Goal: Communication & Community: Answer question/provide support

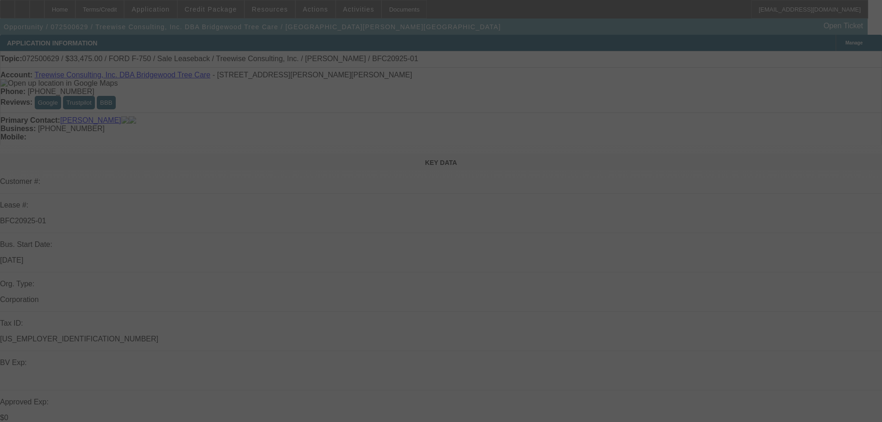
select select "0"
select select "2"
select select "0"
select select "6"
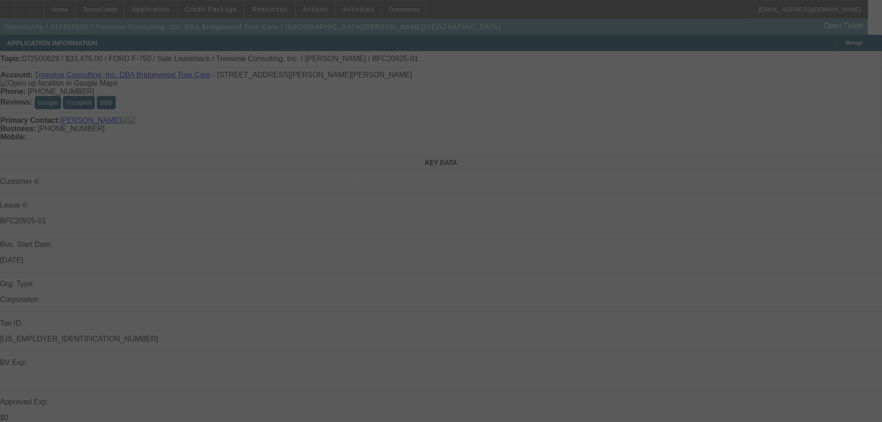
select select "0"
select select "6"
select select "0"
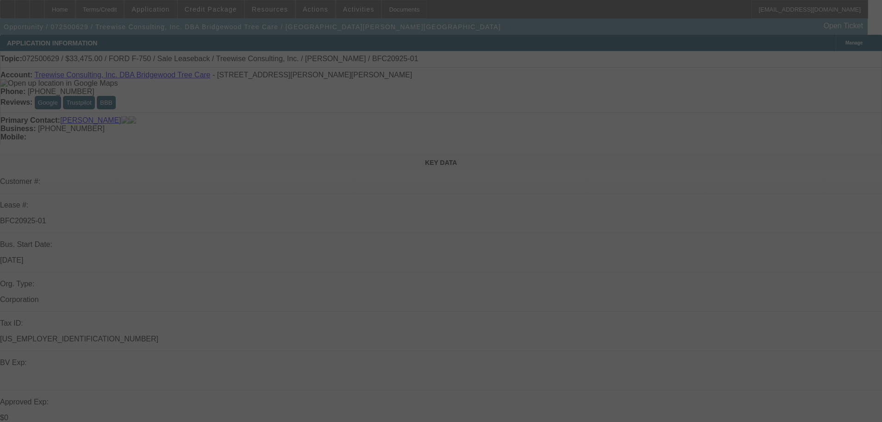
select select "0"
select select "6"
select select "0"
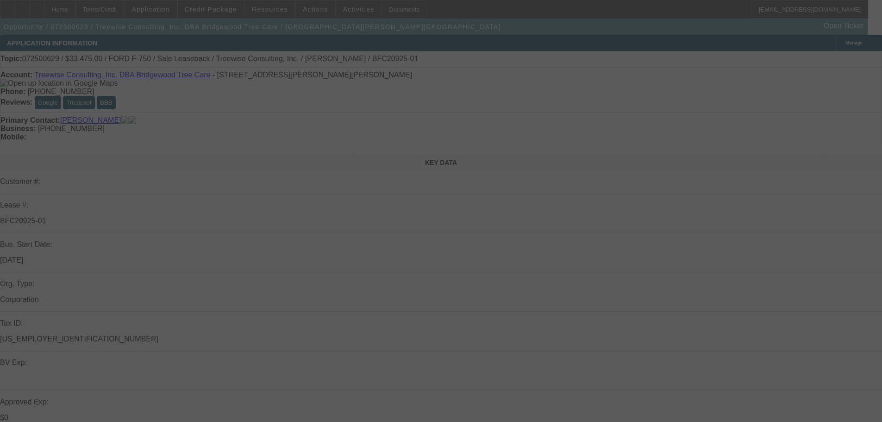
select select "0"
select select "6"
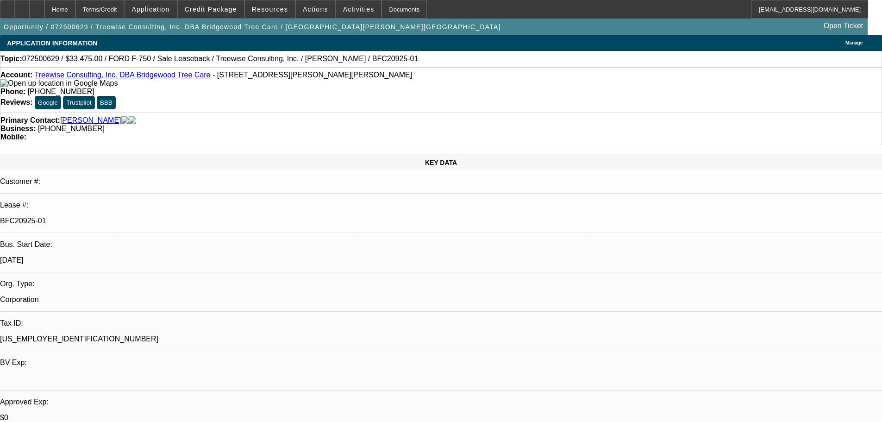
click at [726, 107] on button "reply_all Reply All" at bounding box center [724, 113] width 58 height 22
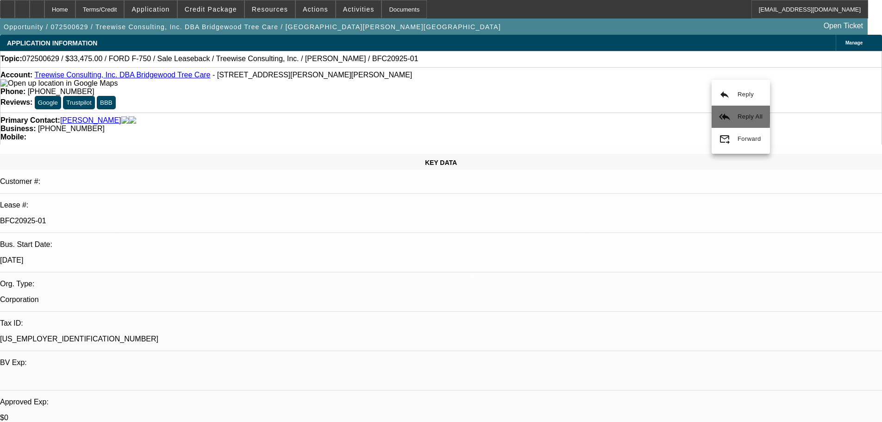
click at [734, 114] on button "reply_all Reply All" at bounding box center [741, 117] width 58 height 22
